Goal: Use online tool/utility: Utilize a website feature to perform a specific function

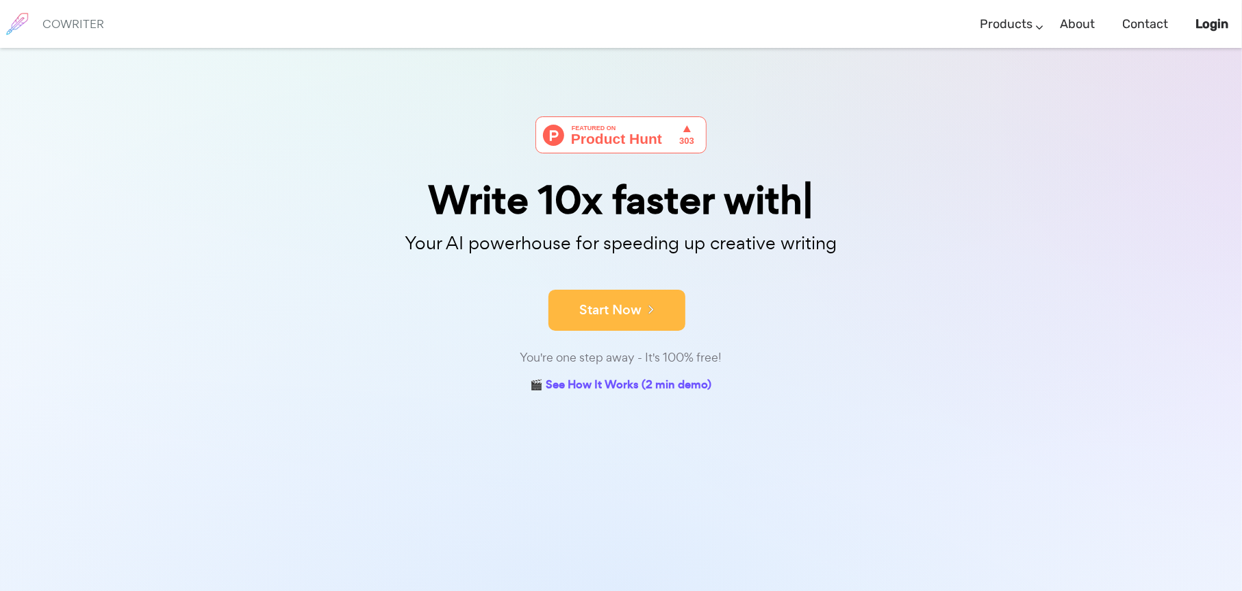
click at [656, 314] on button "Start Now" at bounding box center [616, 310] width 137 height 41
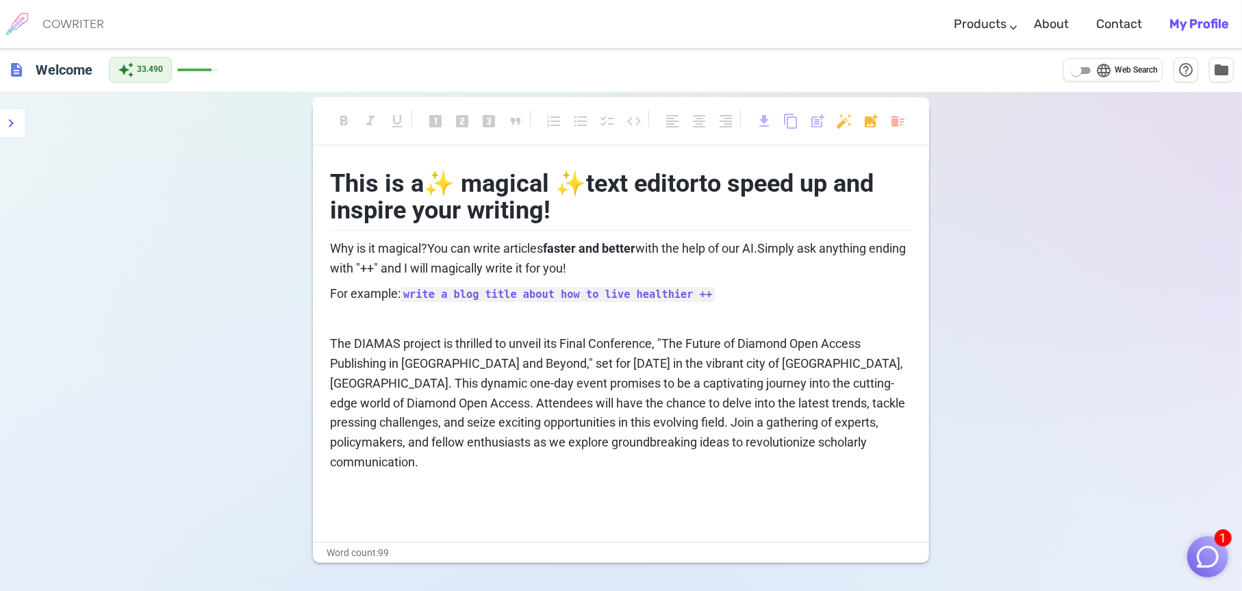
click at [735, 479] on div "This is a ✨ magical ✨ text editor to speed up and inspire your writing! Why is …" at bounding box center [621, 342] width 582 height 364
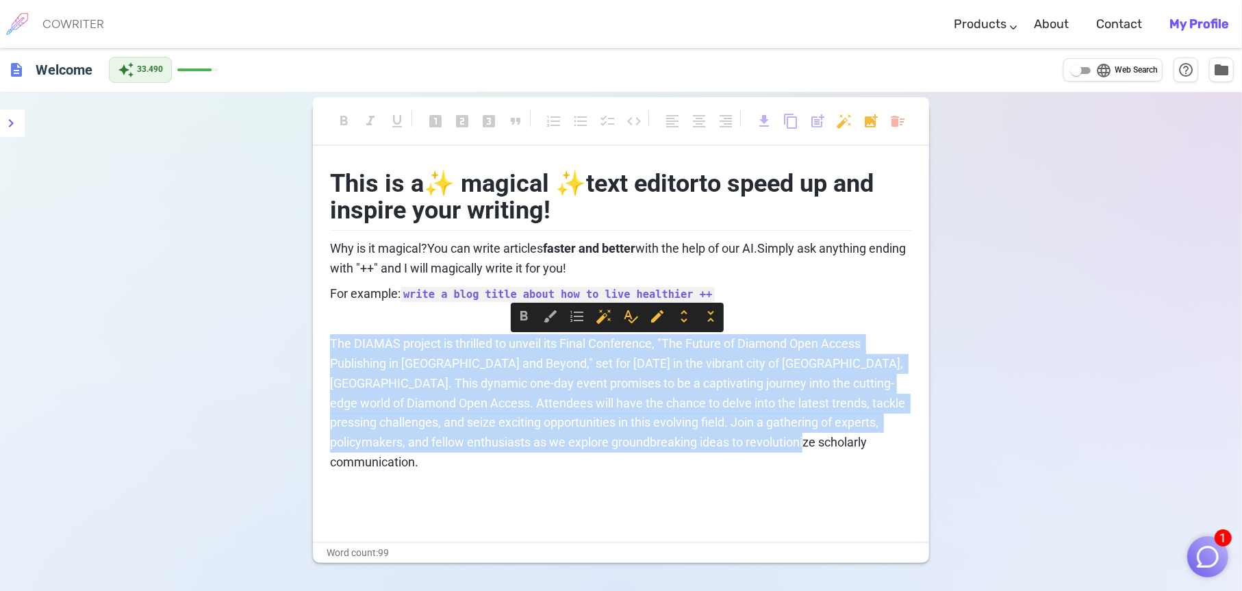
drag, startPoint x: 329, startPoint y: 342, endPoint x: 852, endPoint y: 438, distance: 531.3
click at [852, 438] on p "The DIAMAS project is thrilled to unveil its Final Conference, "The Future of D…" at bounding box center [621, 403] width 582 height 138
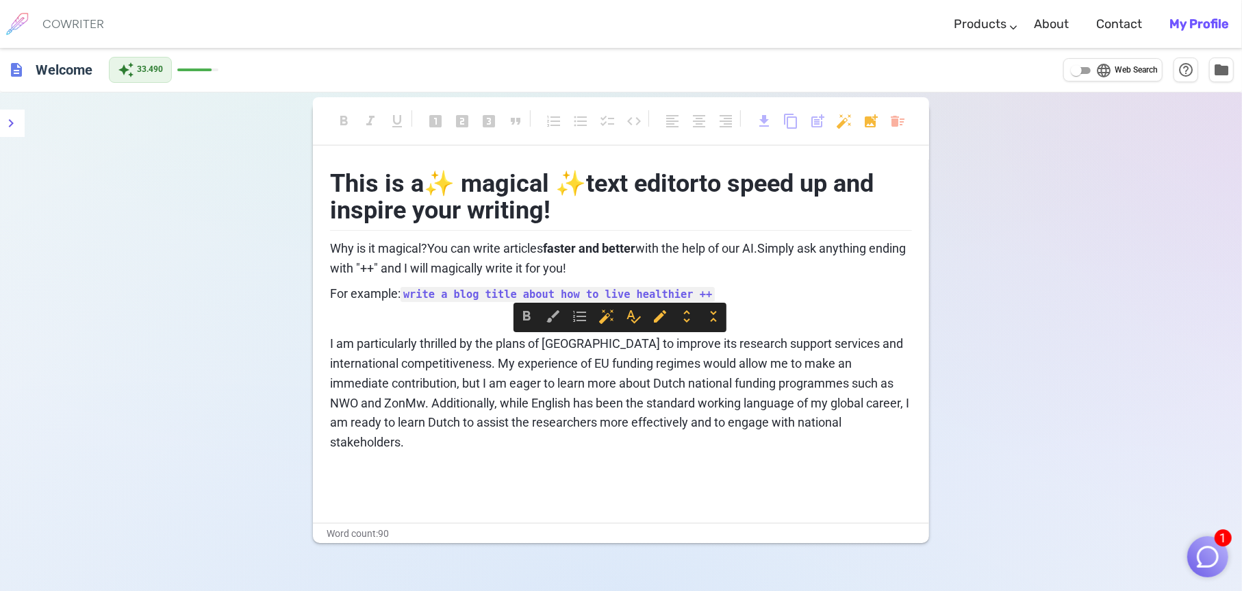
drag, startPoint x: 331, startPoint y: 344, endPoint x: 548, endPoint y: 438, distance: 236.2
click at [548, 438] on p "I am particularly thrilled by the plans of Utrecht University to improve its re…" at bounding box center [621, 393] width 582 height 118
click at [572, 458] on p "﻿" at bounding box center [621, 468] width 582 height 20
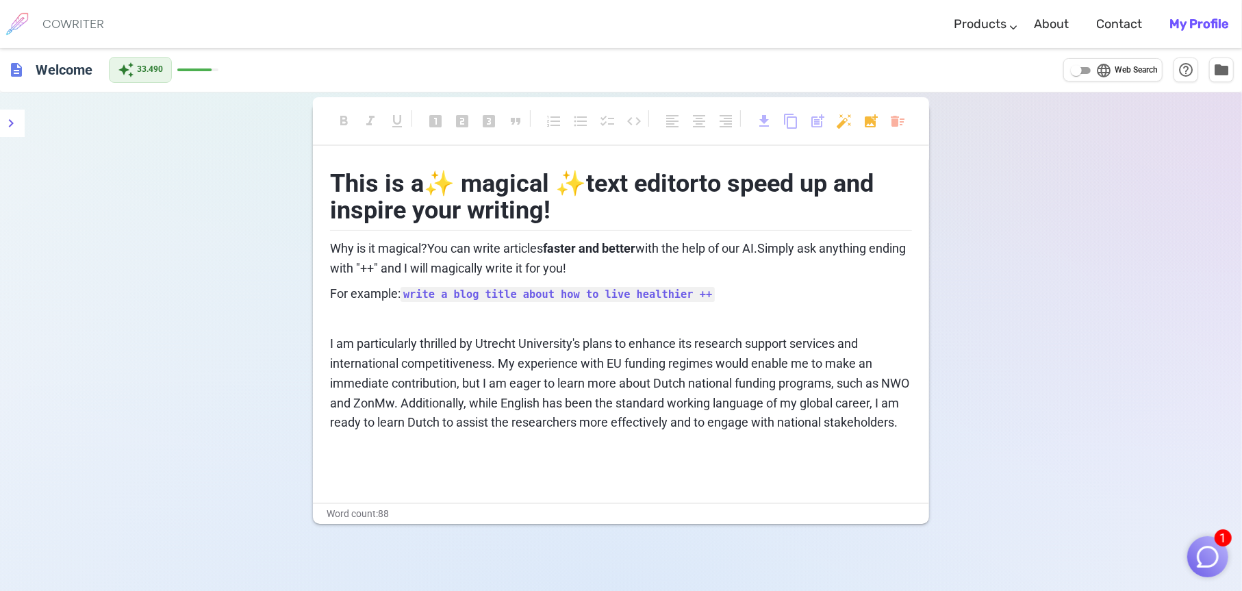
click at [0, 0] on span "programmes," at bounding box center [0, 0] width 0 height 0
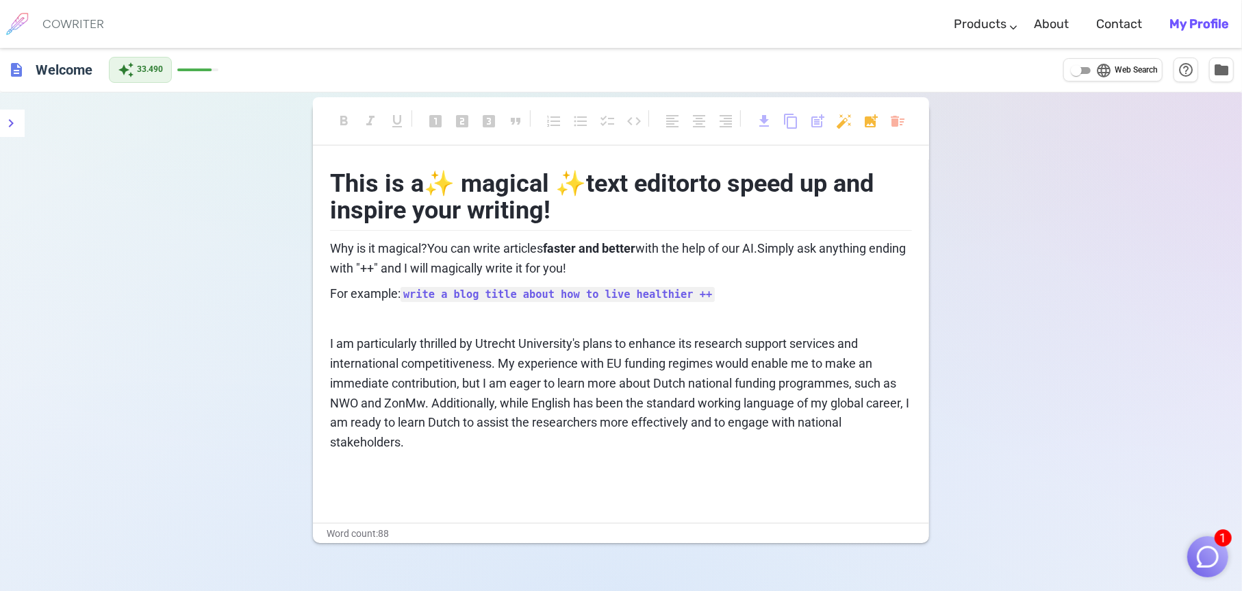
drag, startPoint x: 718, startPoint y: 464, endPoint x: 710, endPoint y: 465, distance: 8.2
click at [718, 464] on p "﻿" at bounding box center [621, 468] width 582 height 20
click at [373, 423] on span "I am particularly thrilled by Utrecht University's plans to enhance its researc…" at bounding box center [621, 392] width 582 height 113
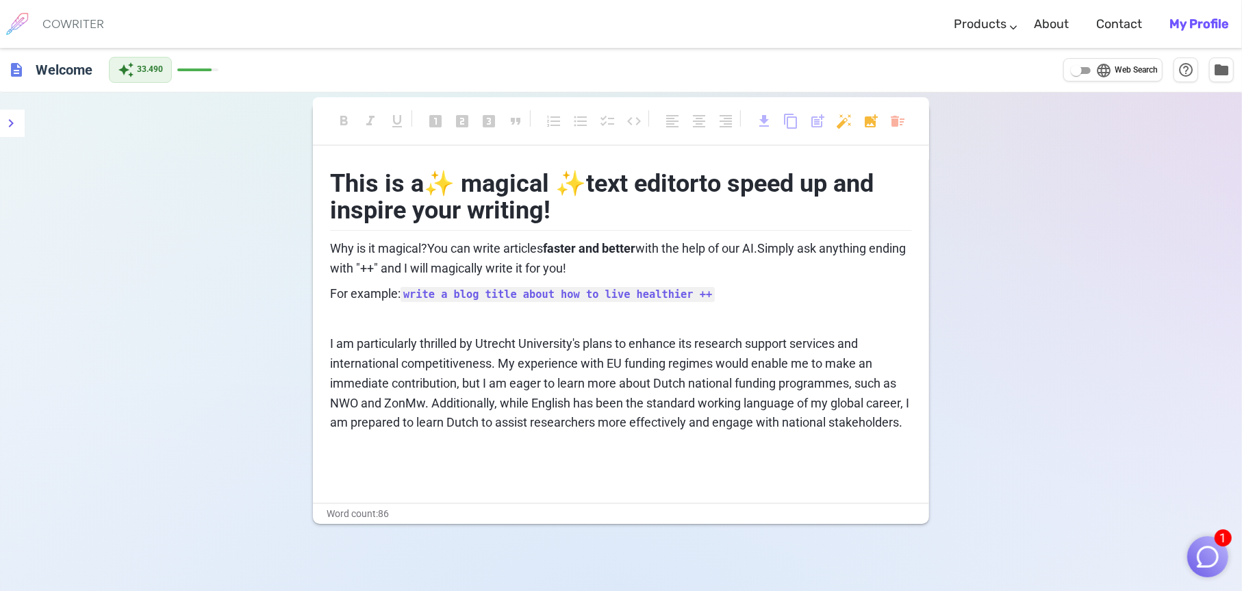
click at [362, 424] on span "I am particularly thrilled by Utrecht University's plans to enhance its researc…" at bounding box center [621, 382] width 582 height 93
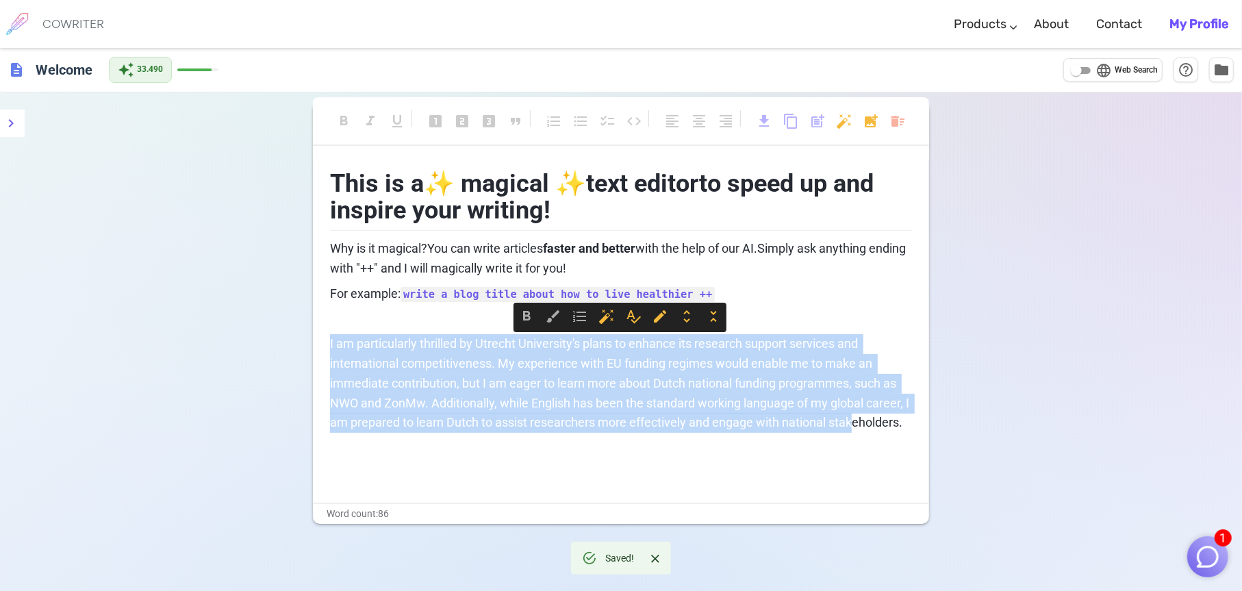
drag, startPoint x: 329, startPoint y: 344, endPoint x: 859, endPoint y: 433, distance: 536.7
click at [859, 433] on div "This is a ✨ magical ✨ text editor to speed up and inspire your writing! Why is …" at bounding box center [621, 322] width 582 height 324
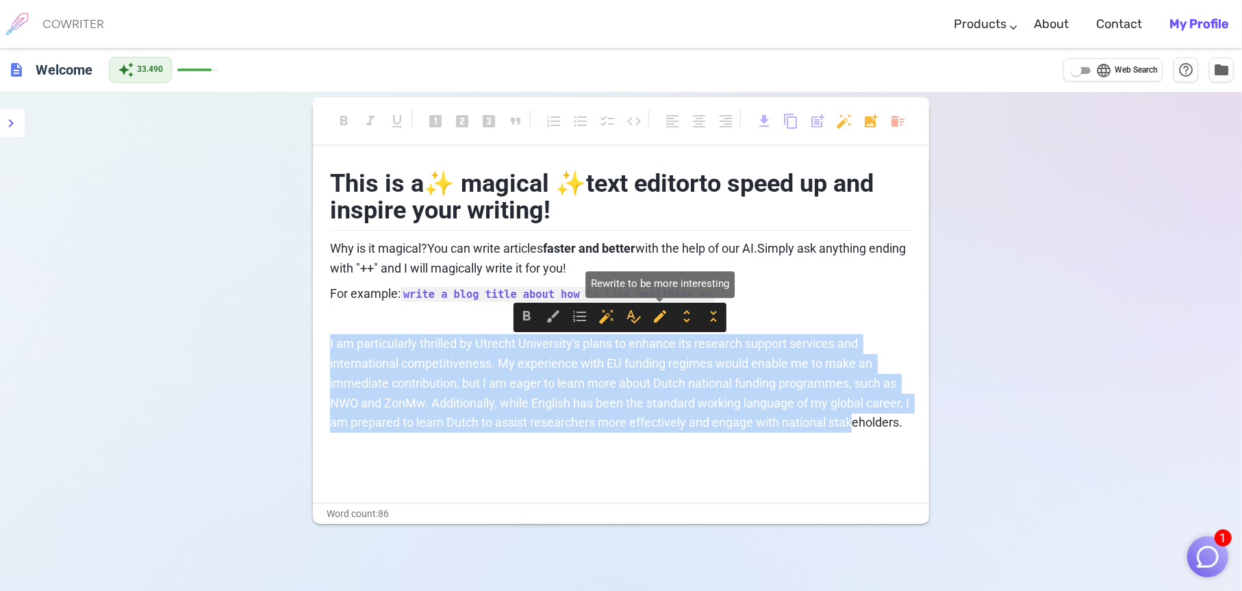
click at [656, 322] on span "edit" at bounding box center [660, 316] width 16 height 16
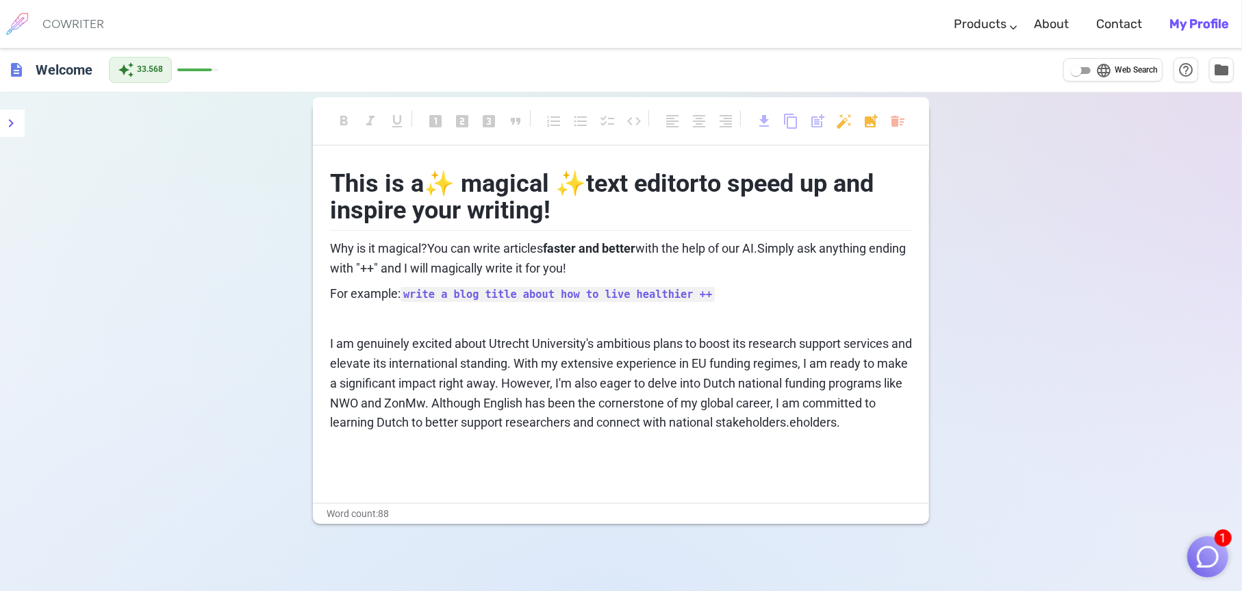
click at [386, 433] on p "I am genuinely excited about Utrecht University's ambitious plans to boost its …" at bounding box center [621, 383] width 582 height 99
click at [329, 342] on div "This is a ✨ magical ✨ text editor to speed up and inspire your writing! Why is …" at bounding box center [621, 331] width 616 height 343
click at [0, 0] on span "programmes" at bounding box center [0, 0] width 0 height 0
click at [776, 458] on div "This is a ✨ magical ✨ text editor to speed up and inspire your writing! Why is …" at bounding box center [621, 322] width 582 height 324
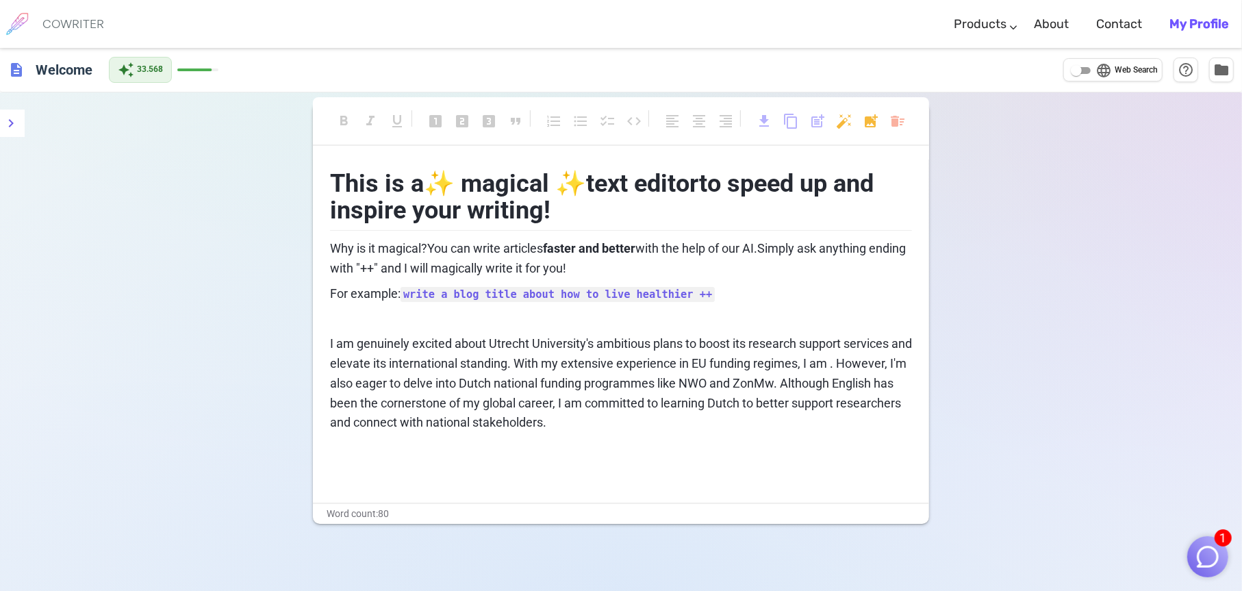
click at [849, 363] on span "I am genuinely excited about Utrecht University's ambitious plans to boost its …" at bounding box center [622, 382] width 585 height 93
click at [411, 335] on p "I am genuinely excited about Utrecht University's ambitious plans to boost its …" at bounding box center [621, 383] width 582 height 99
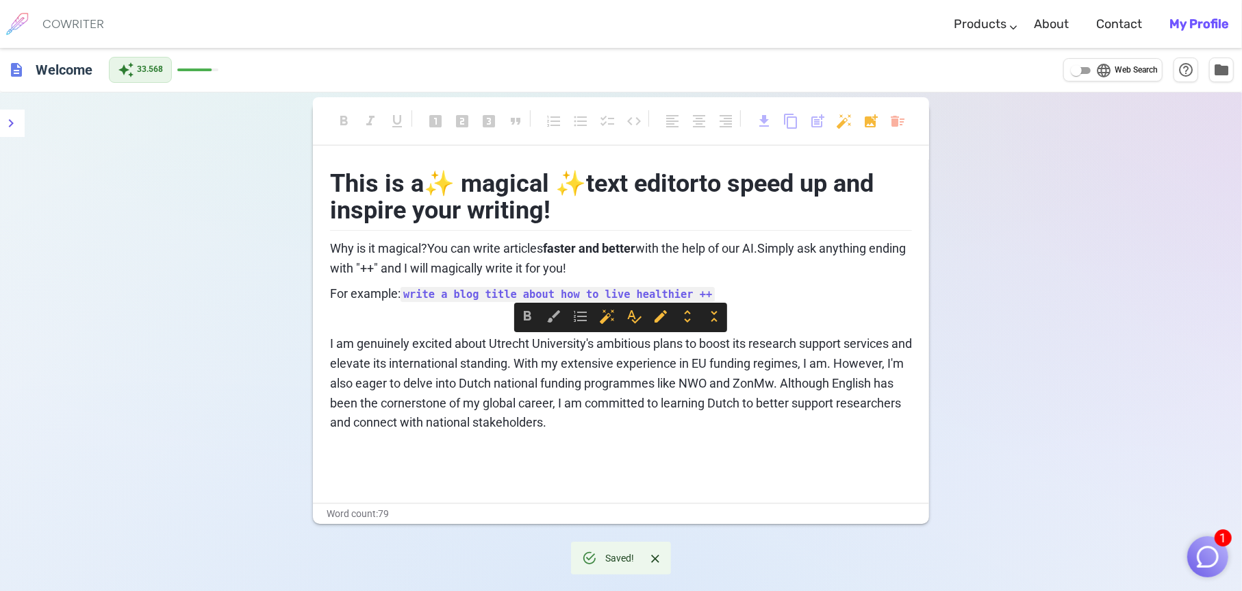
drag, startPoint x: 329, startPoint y: 340, endPoint x: 630, endPoint y: 416, distance: 309.9
click at [630, 416] on p "I am genuinely excited about Utrecht University's ambitious plans to boost its …" at bounding box center [621, 383] width 582 height 99
drag, startPoint x: 409, startPoint y: 359, endPoint x: 809, endPoint y: 490, distance: 421.6
click at [809, 490] on div "This is a ✨ magical ✨ text editor to speed up and inspire your writing! Why is …" at bounding box center [621, 331] width 616 height 343
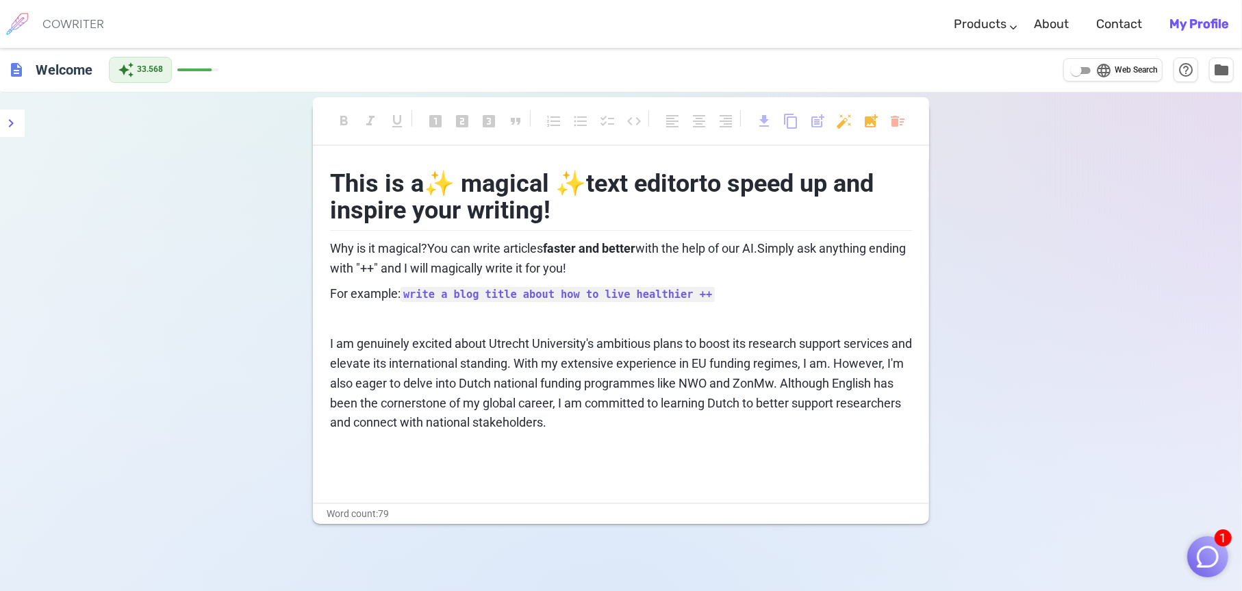
click at [463, 382] on span "I am genuinely excited about Utrecht University's ambitious plans to boost its …" at bounding box center [622, 382] width 585 height 93
click at [686, 442] on p "﻿" at bounding box center [621, 448] width 582 height 20
click at [365, 403] on span "I am genuinely excited about Utrecht University's ambitious plans to boost its …" at bounding box center [622, 382] width 585 height 93
click at [701, 459] on div "This is a ✨ magical ✨ text editor to speed up and inspire your writing! Why is …" at bounding box center [621, 322] width 582 height 324
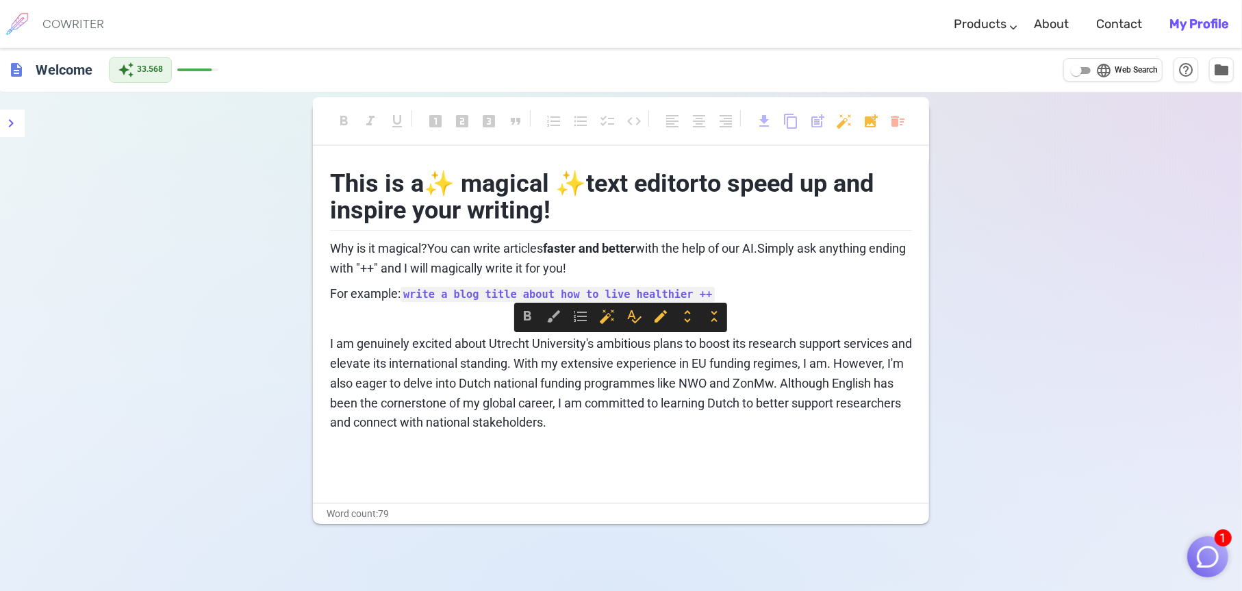
drag, startPoint x: 329, startPoint y: 343, endPoint x: 646, endPoint y: 414, distance: 324.9
click at [646, 414] on p "I am genuinely excited about Utrecht University's ambitious plans to boost its …" at bounding box center [621, 383] width 582 height 99
copy span "I am genuinely excited about Utrecht University's ambitious plans to boost its …"
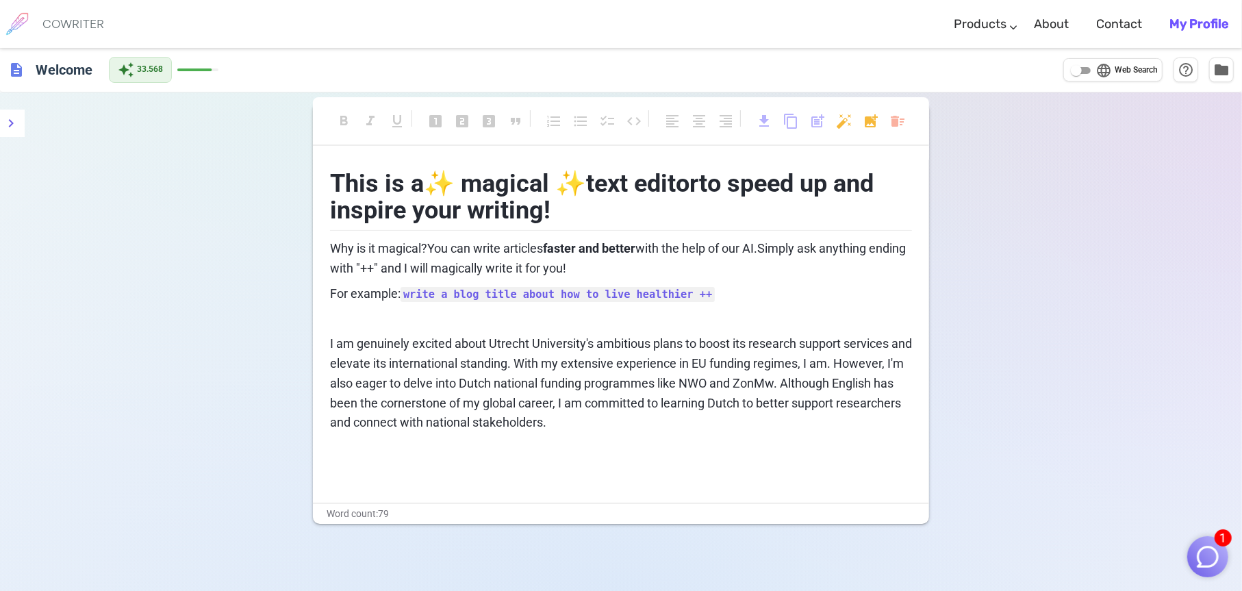
drag, startPoint x: 671, startPoint y: 492, endPoint x: 465, endPoint y: 404, distance: 224.2
click at [671, 492] on div "This is a ✨ magical ✨ text editor to speed up and inspire your writing! Why is …" at bounding box center [621, 331] width 616 height 343
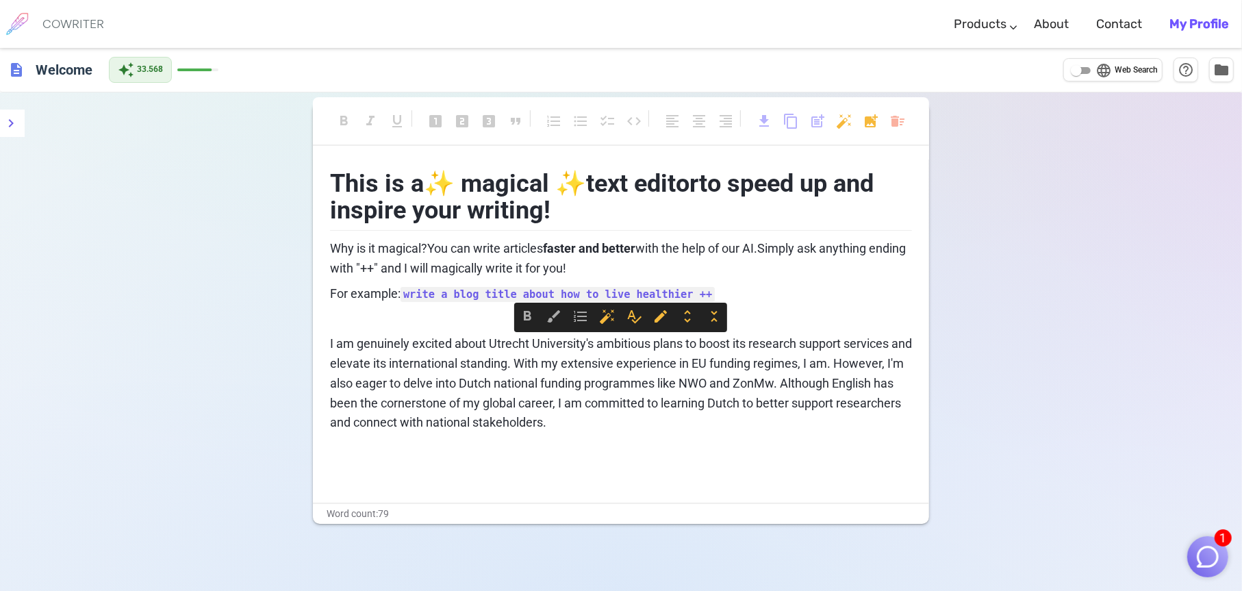
drag, startPoint x: 329, startPoint y: 346, endPoint x: 629, endPoint y: 431, distance: 311.0
click at [629, 431] on p "I am genuinely excited about Utrecht University's ambitious plans to boost its …" at bounding box center [621, 383] width 582 height 99
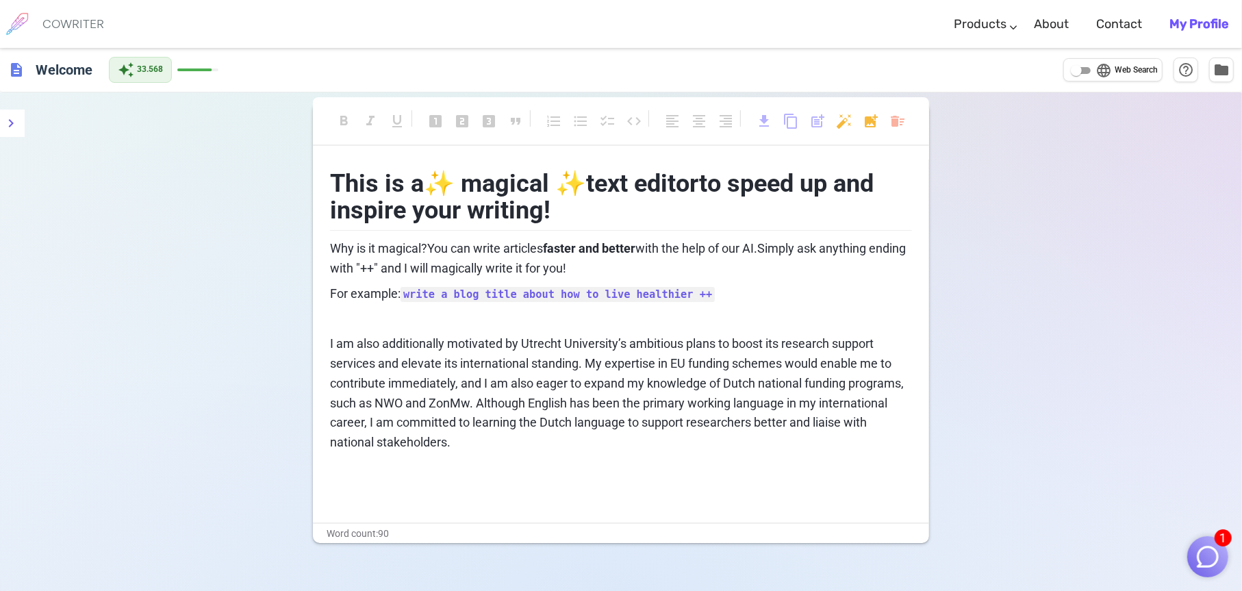
click at [0, 0] on span "programmes," at bounding box center [0, 0] width 0 height 0
click at [0, 0] on p "2" at bounding box center [0, 0] width 0 height 0
click at [0, 0] on div "Fix all" at bounding box center [0, 0] width 0 height 0
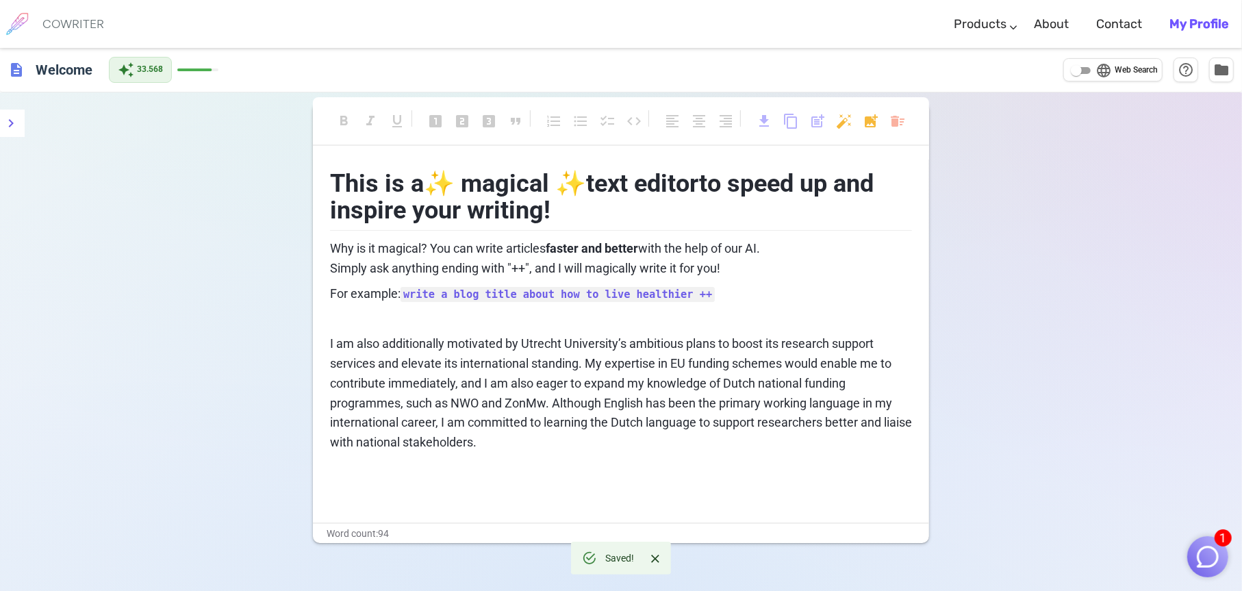
click at [740, 490] on p "﻿" at bounding box center [621, 493] width 582 height 20
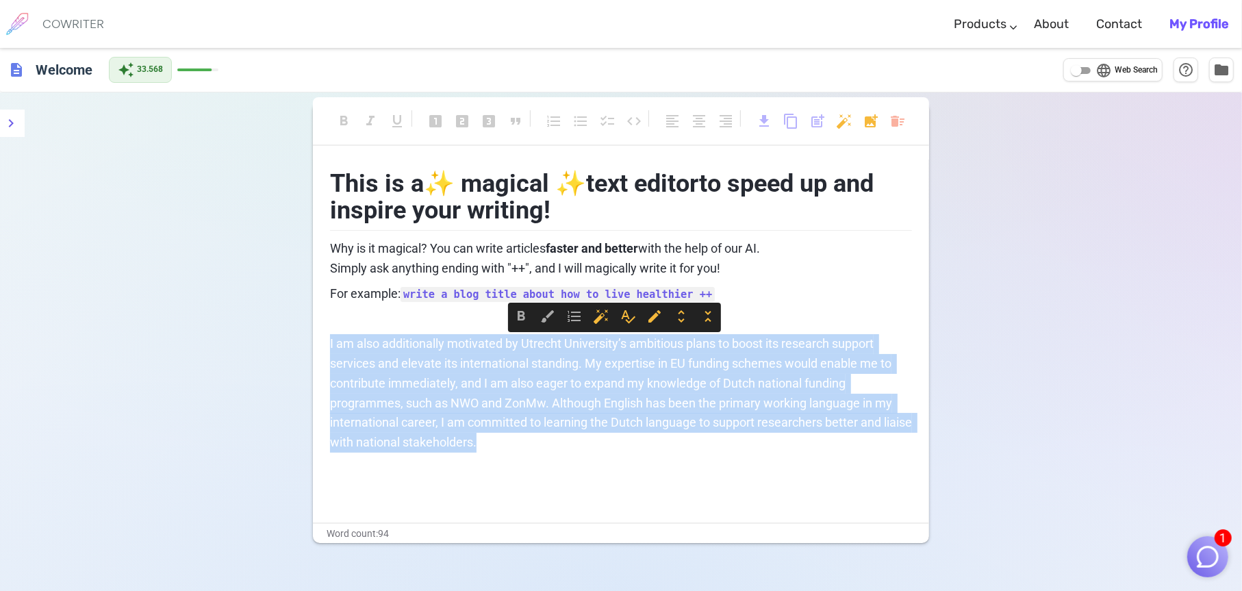
drag, startPoint x: 330, startPoint y: 344, endPoint x: 535, endPoint y: 444, distance: 228.4
click at [535, 444] on p "I am also additionally motivated by Utrecht University’s ambitious plans to boo…" at bounding box center [621, 393] width 582 height 118
copy span "I am also additionally motivated by Utrecht University’s ambitious plans to boo…"
click at [656, 318] on span "edit" at bounding box center [654, 316] width 16 height 16
